Goal: Find specific page/section: Find specific page/section

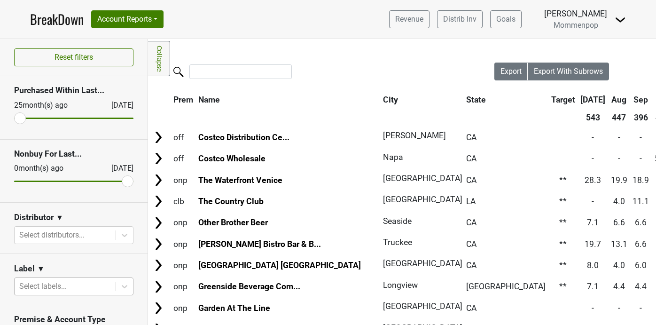
scroll to position [93, 0]
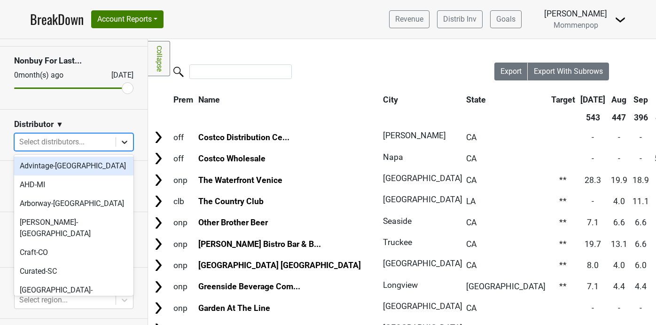
click at [121, 137] on icon at bounding box center [124, 141] width 9 height 9
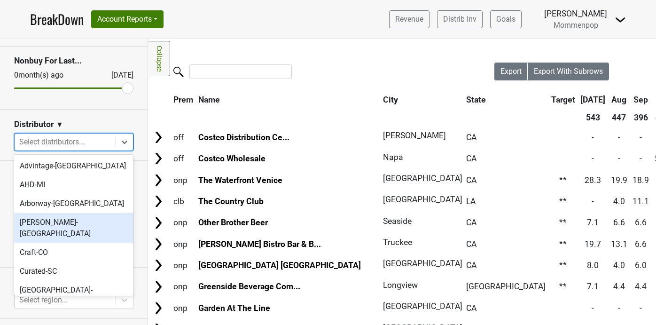
scroll to position [295, 0]
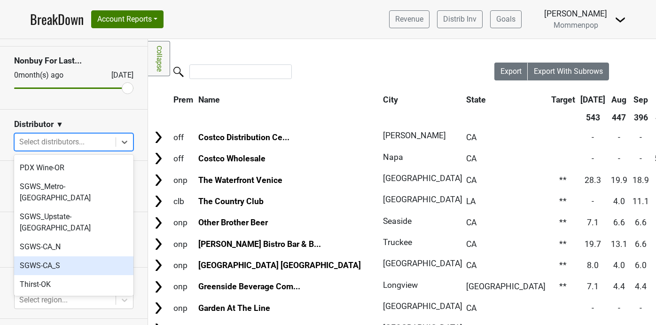
click at [85, 256] on div "SGWS-CA_S" at bounding box center [73, 265] width 119 height 19
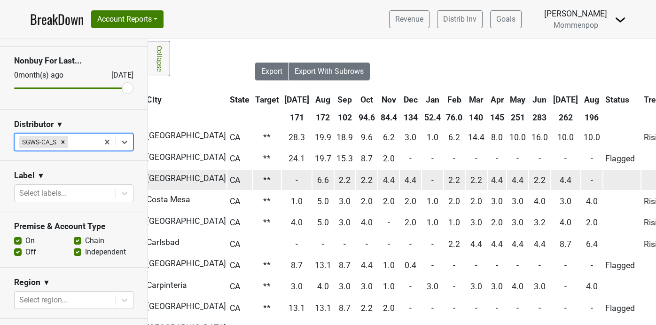
scroll to position [0, 241]
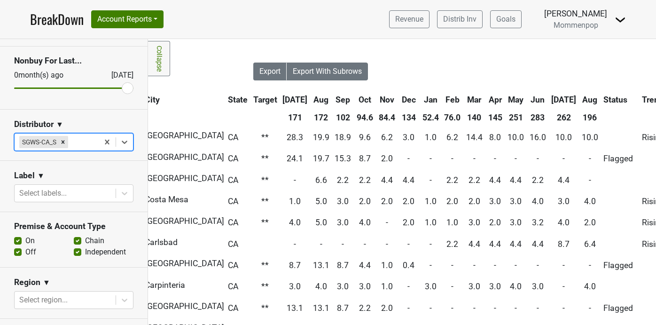
click at [579, 100] on th "Aug" at bounding box center [589, 99] width 21 height 17
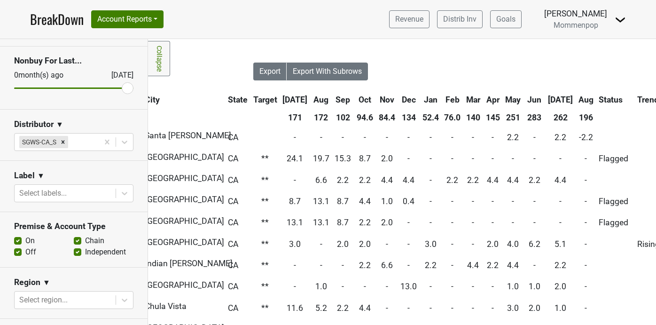
click at [576, 100] on th "Aug" at bounding box center [586, 99] width 20 height 17
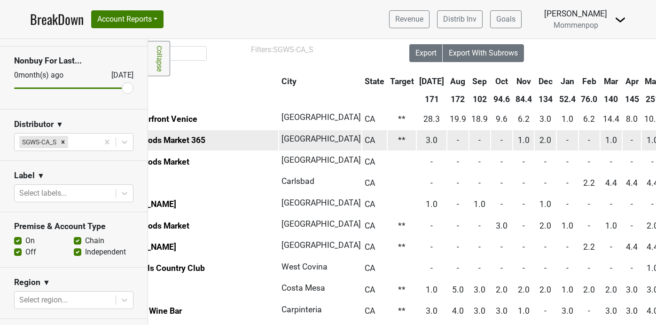
scroll to position [18, 0]
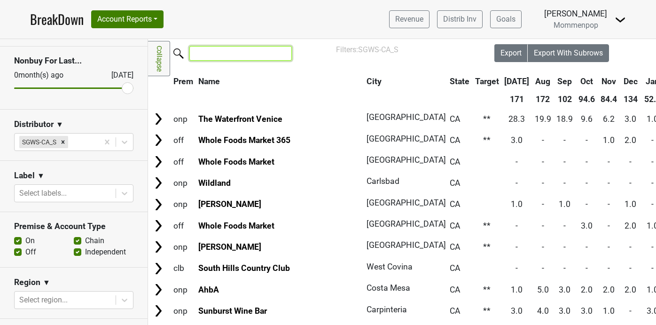
click at [233, 51] on input "search" at bounding box center [240, 53] width 102 height 15
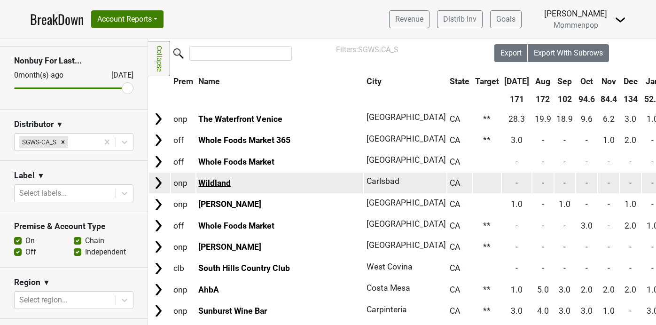
click at [218, 183] on link "Wildland" at bounding box center [214, 182] width 32 height 9
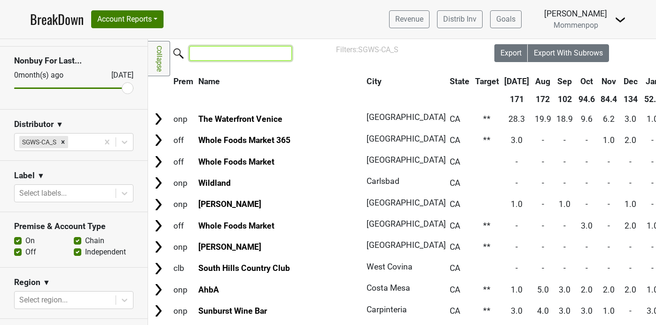
click at [244, 52] on input "search" at bounding box center [240, 53] width 102 height 15
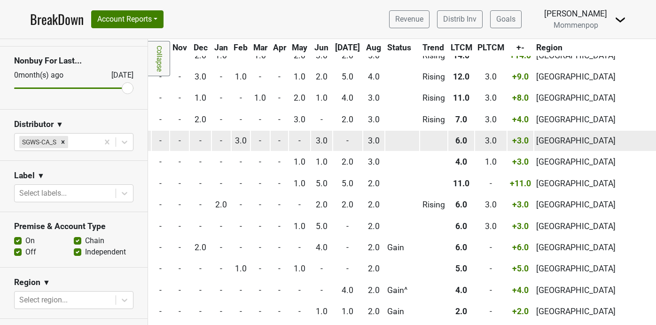
scroll to position [124, 279]
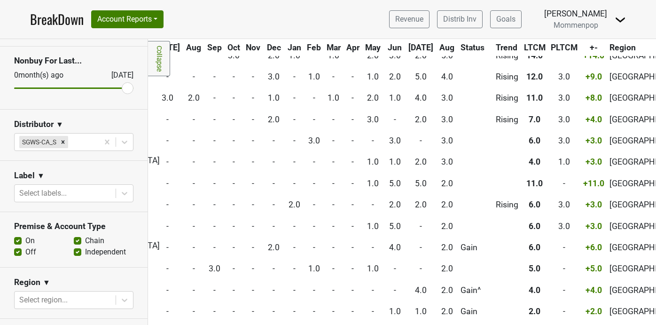
type input "whole foods"
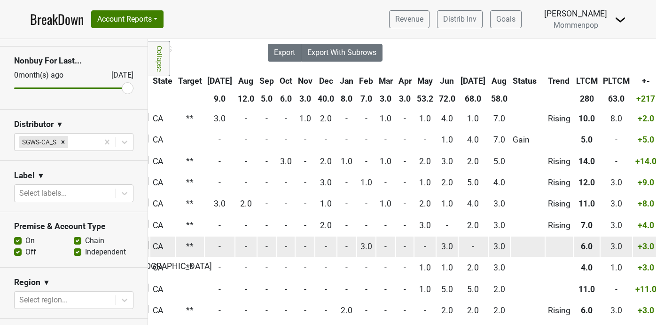
scroll to position [19, 237]
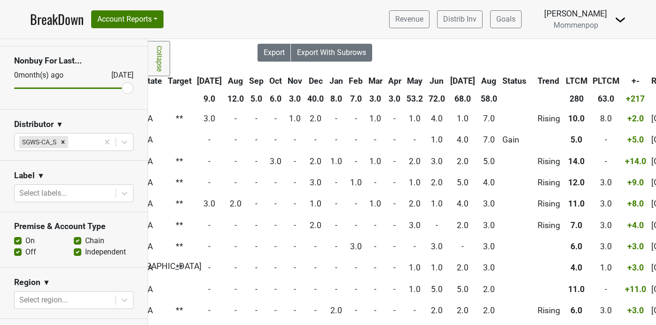
click at [451, 82] on th "[DATE]" at bounding box center [463, 80] width 30 height 17
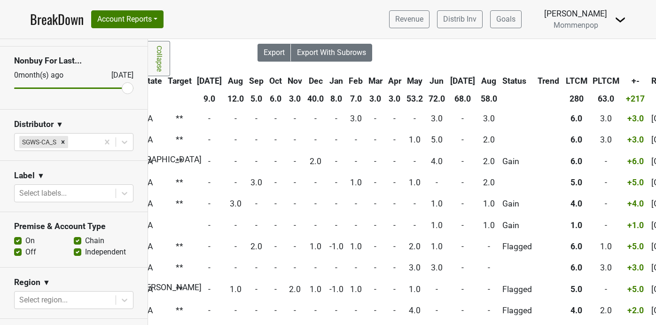
click at [451, 82] on th "[DATE]" at bounding box center [463, 80] width 30 height 17
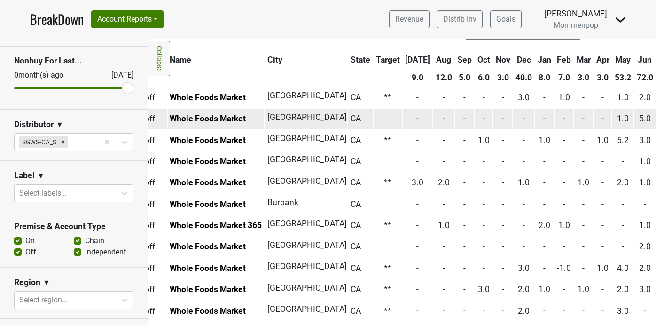
scroll to position [0, 0]
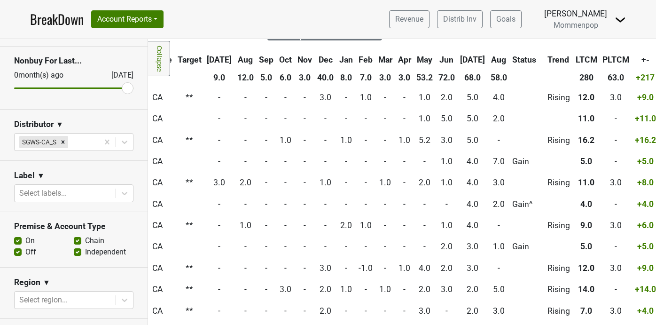
click at [436, 57] on th "Jun" at bounding box center [446, 59] width 21 height 17
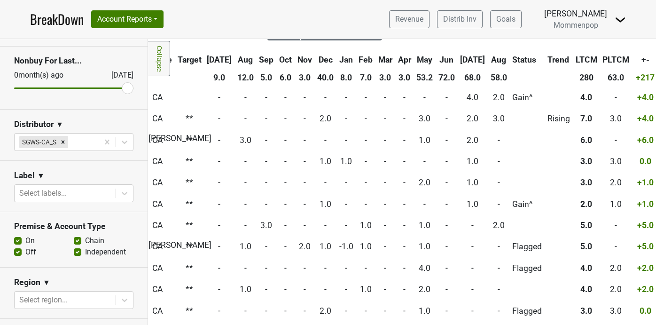
click at [436, 57] on th "Jun" at bounding box center [446, 59] width 21 height 17
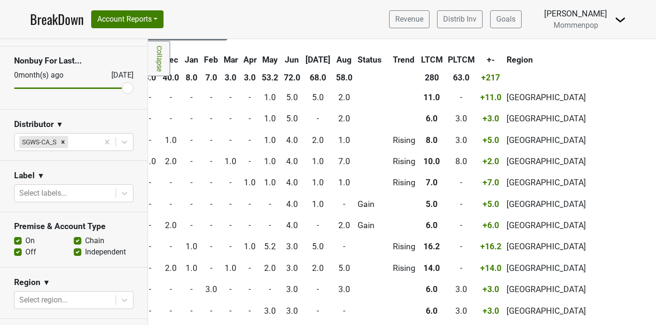
click at [334, 60] on th "Aug" at bounding box center [344, 59] width 21 height 17
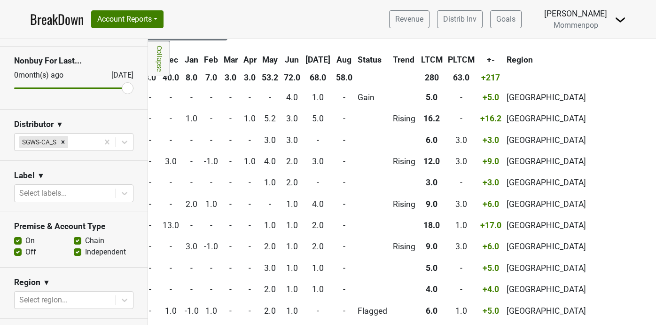
click at [334, 60] on th "Aug" at bounding box center [344, 59] width 21 height 17
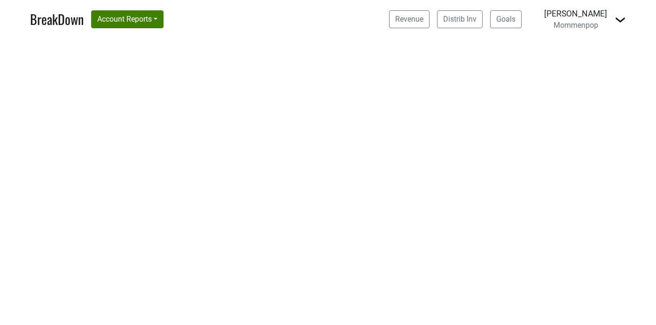
select select "CA"
